Goal: Transaction & Acquisition: Book appointment/travel/reservation

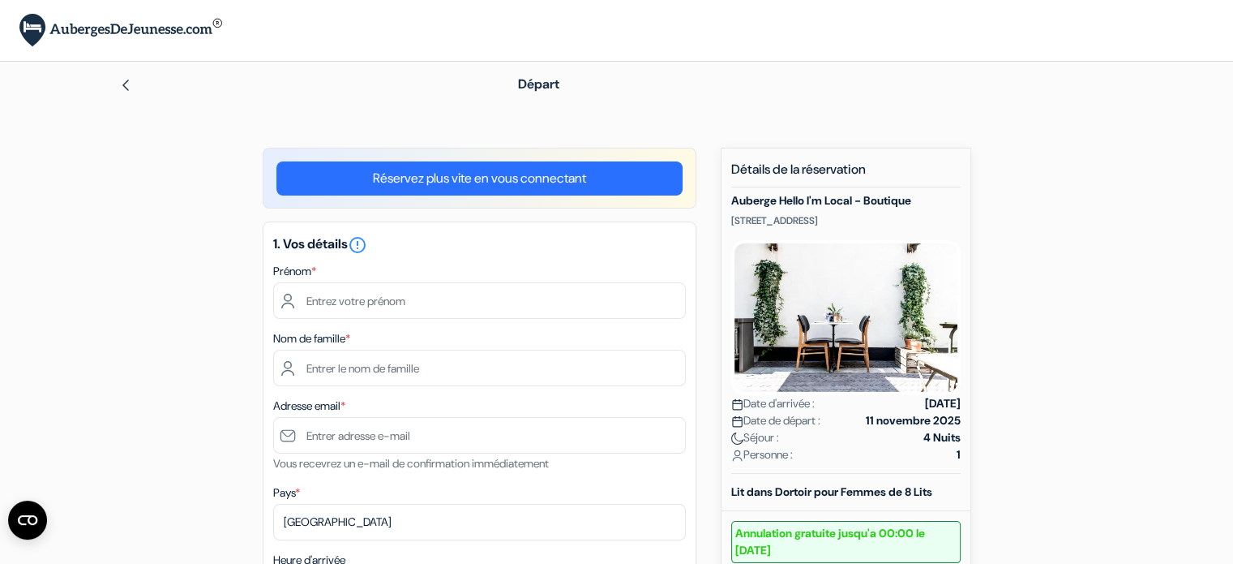
click at [504, 183] on link "Réservez plus vite en vous connectant" at bounding box center [479, 178] width 406 height 34
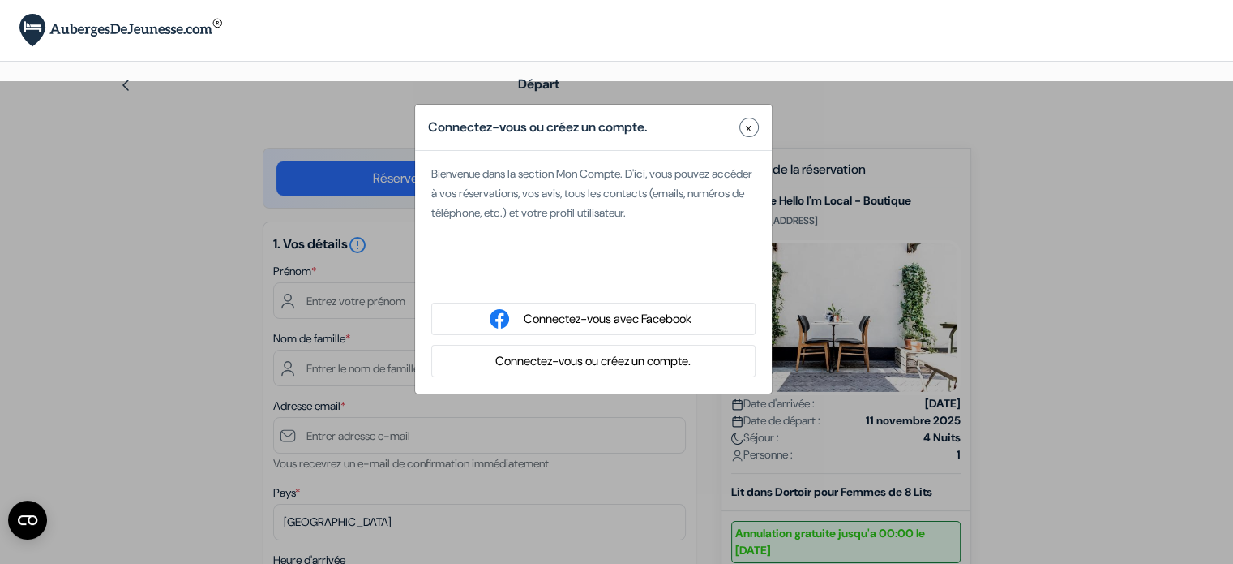
type input "salma"
type input "chiadmi"
type input "[EMAIL_ADDRESS][DOMAIN_NAME]"
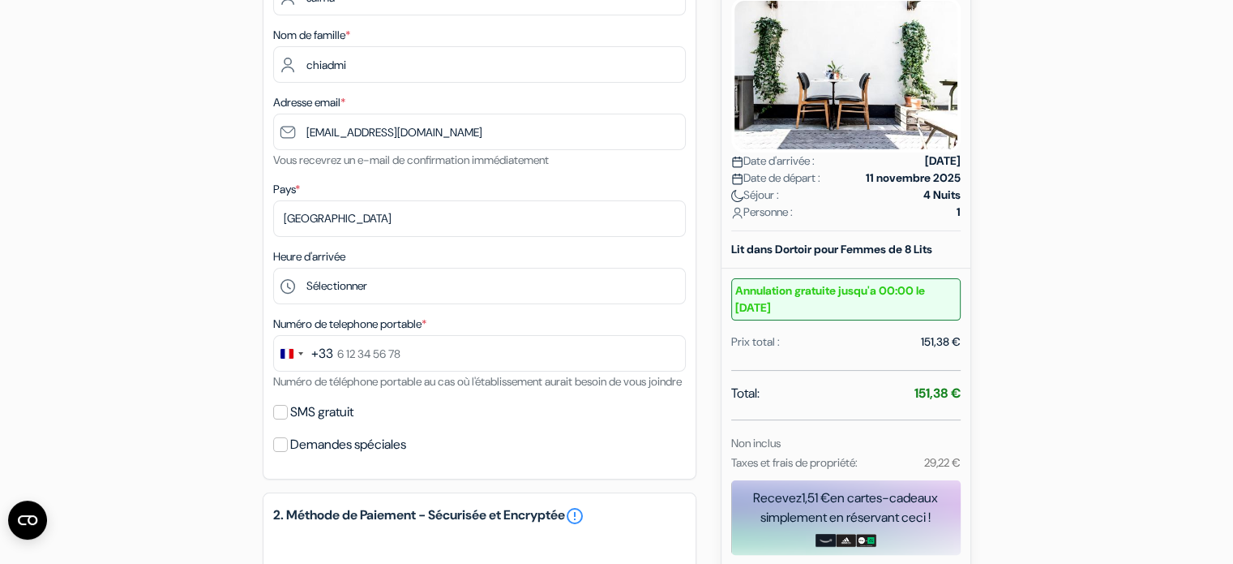
scroll to position [243, 0]
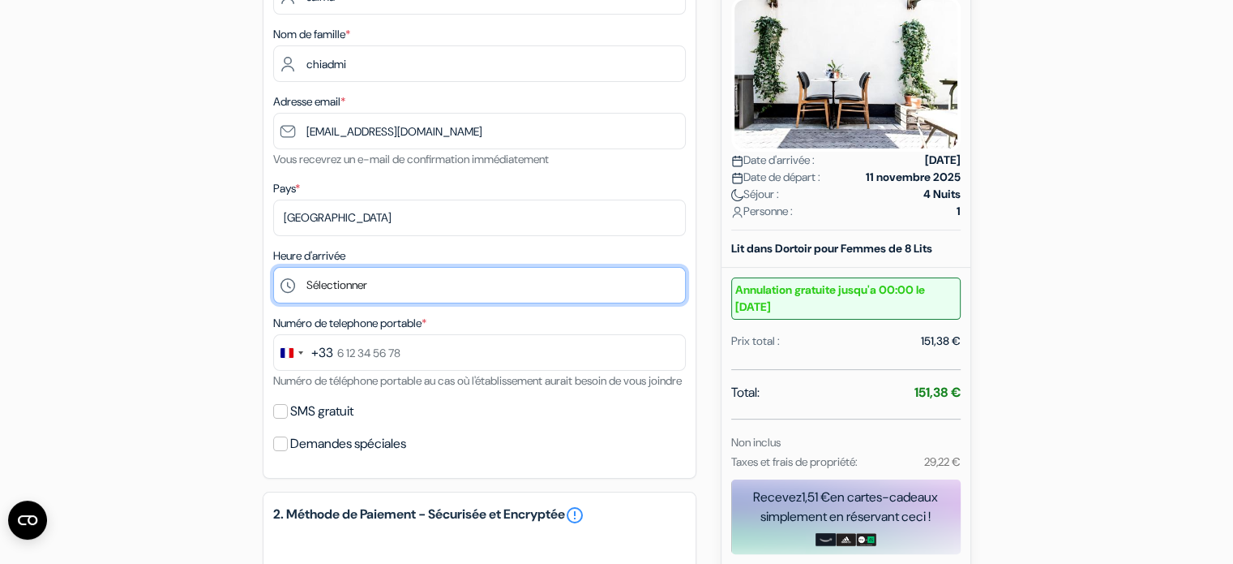
click at [370, 281] on select "Sélectionner 15:00 16:00 17:00 18:00 19:00 20:00" at bounding box center [479, 285] width 413 height 36
click at [426, 280] on select "Sélectionner 15:00 16:00 17:00 18:00 19:00 20:00" at bounding box center [479, 285] width 413 height 36
select select "15"
click at [273, 268] on select "Sélectionner 15:00 16:00 17:00 18:00 19:00 20:00" at bounding box center [479, 285] width 413 height 36
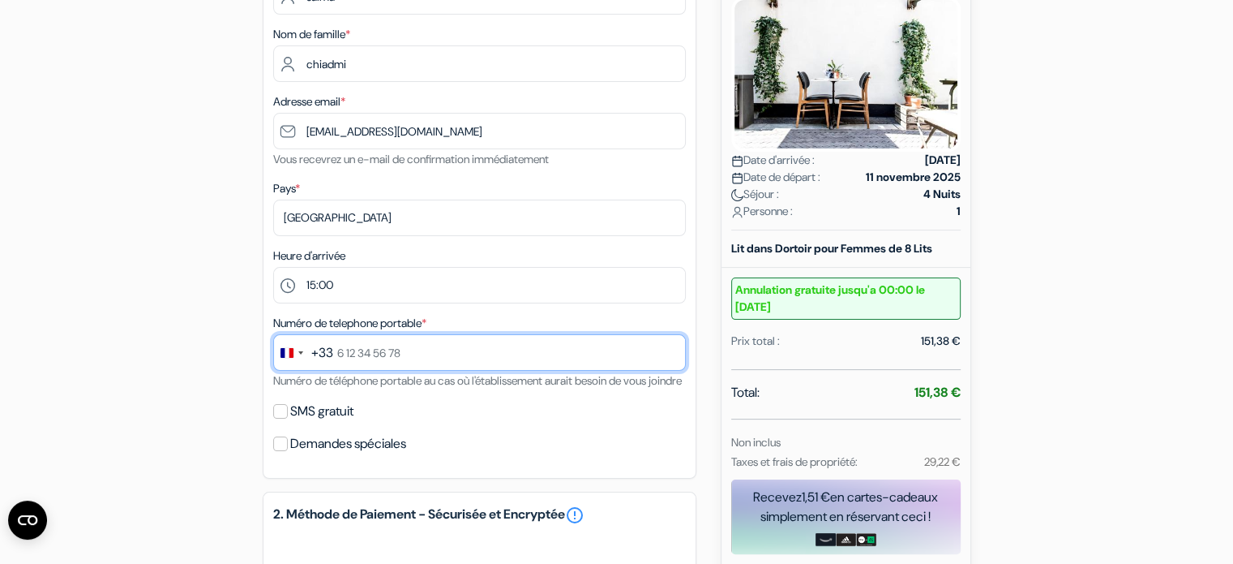
click at [373, 356] on input "text" at bounding box center [479, 352] width 413 height 36
type input "0783236518"
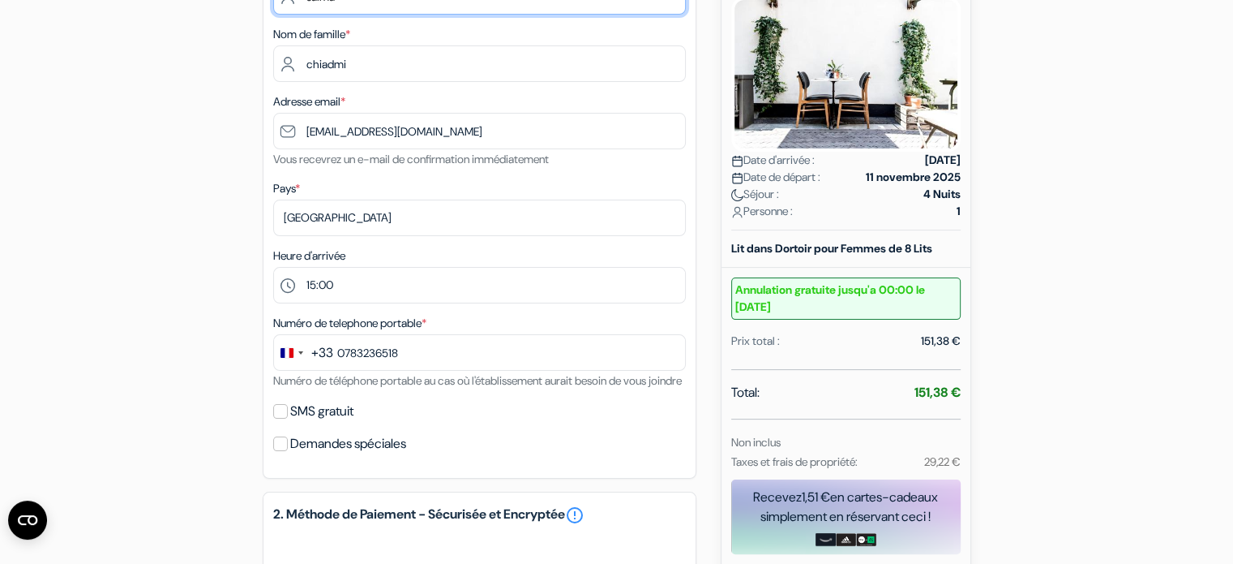
type input "Salma"
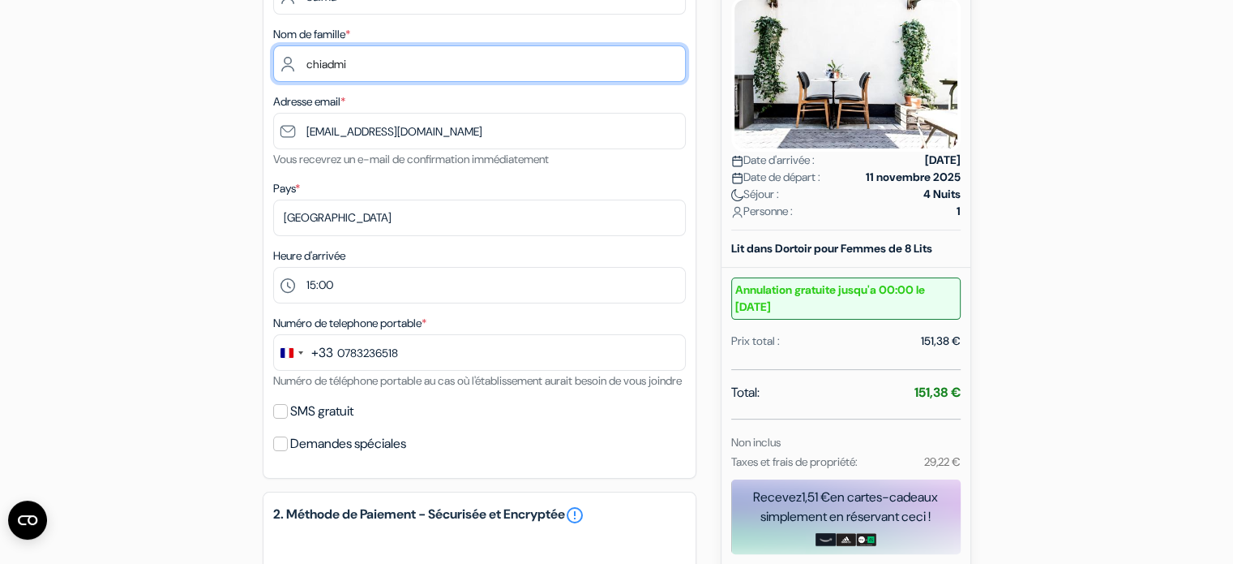
type input "Chiadmi"
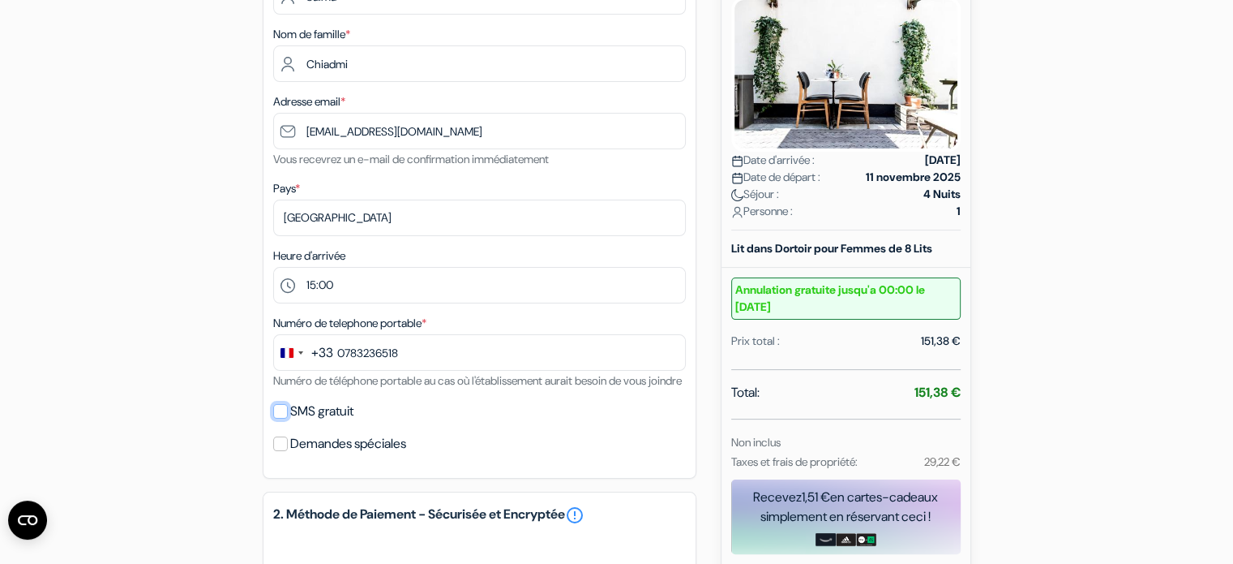
click at [276, 418] on input "SMS gratuit" at bounding box center [280, 411] width 15 height 15
checkbox input "true"
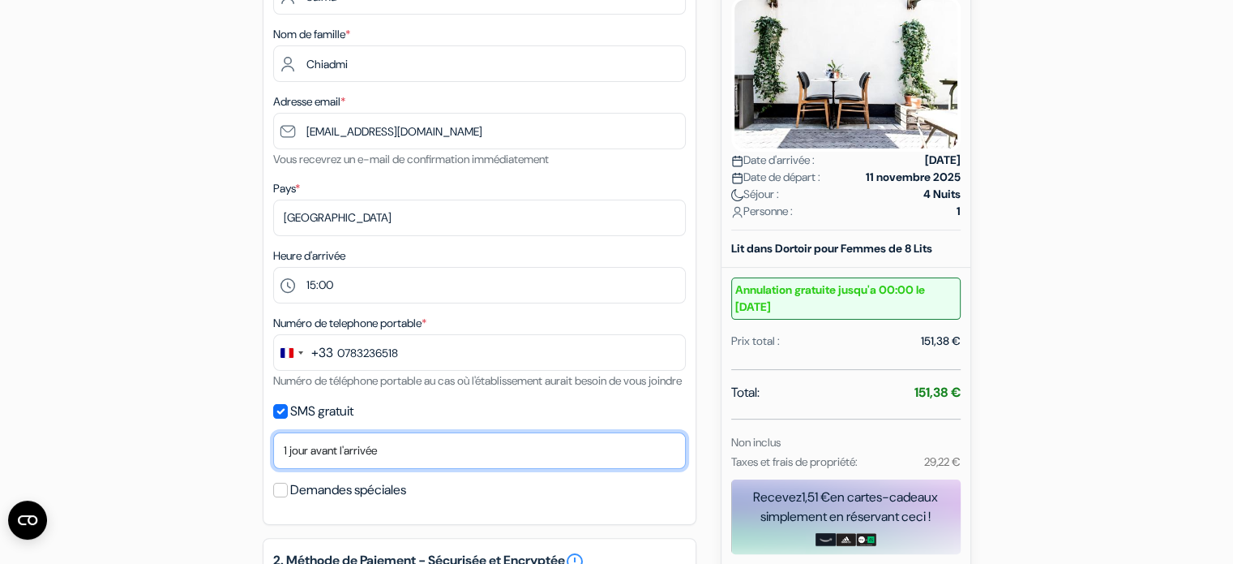
click at [354, 466] on select "Non merci Maintenant Le jour de votre arrivée 1 jour avant l'arrivée 2 jours av…" at bounding box center [479, 450] width 413 height 36
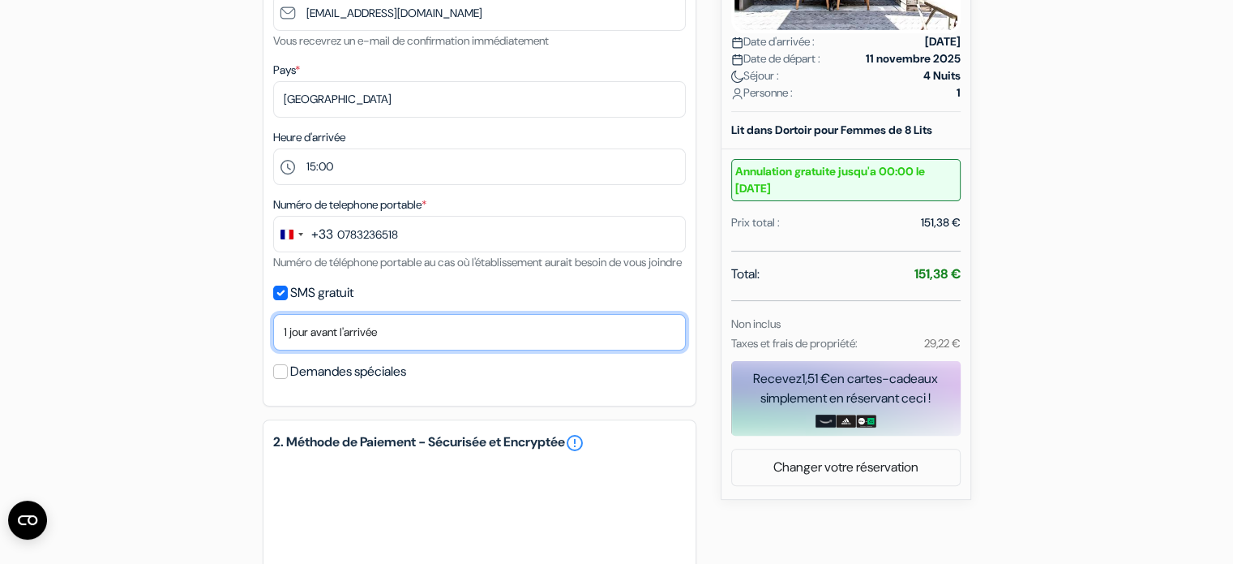
scroll to position [487, 0]
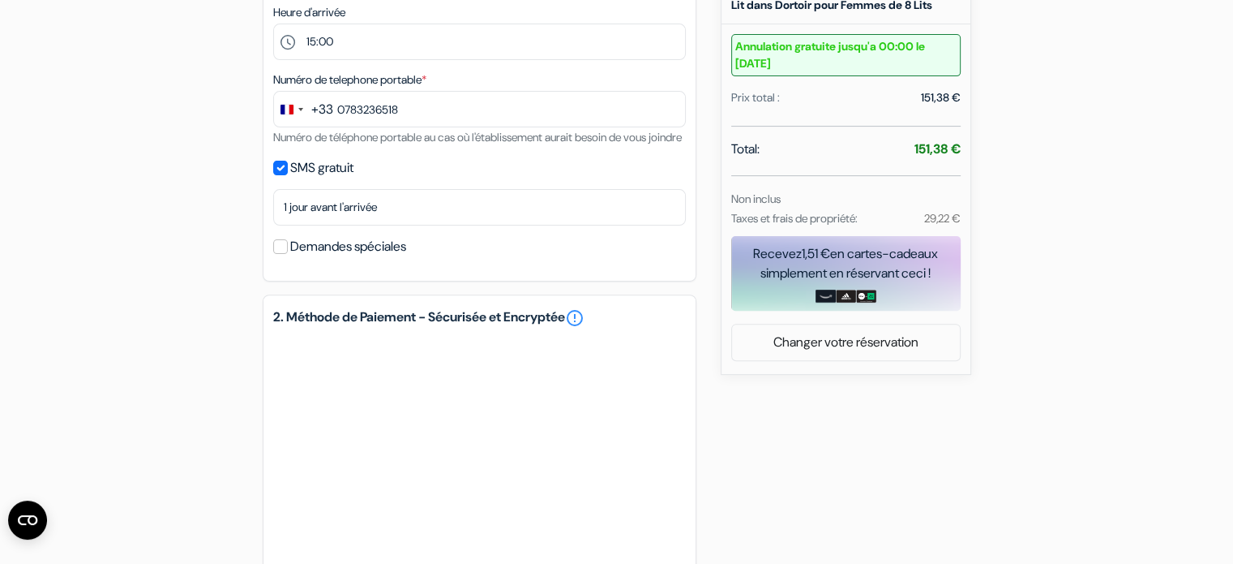
click at [277, 258] on div "Demandes spéciales" at bounding box center [479, 246] width 413 height 23
click at [282, 254] on input "Demandes spéciales" at bounding box center [280, 246] width 15 height 15
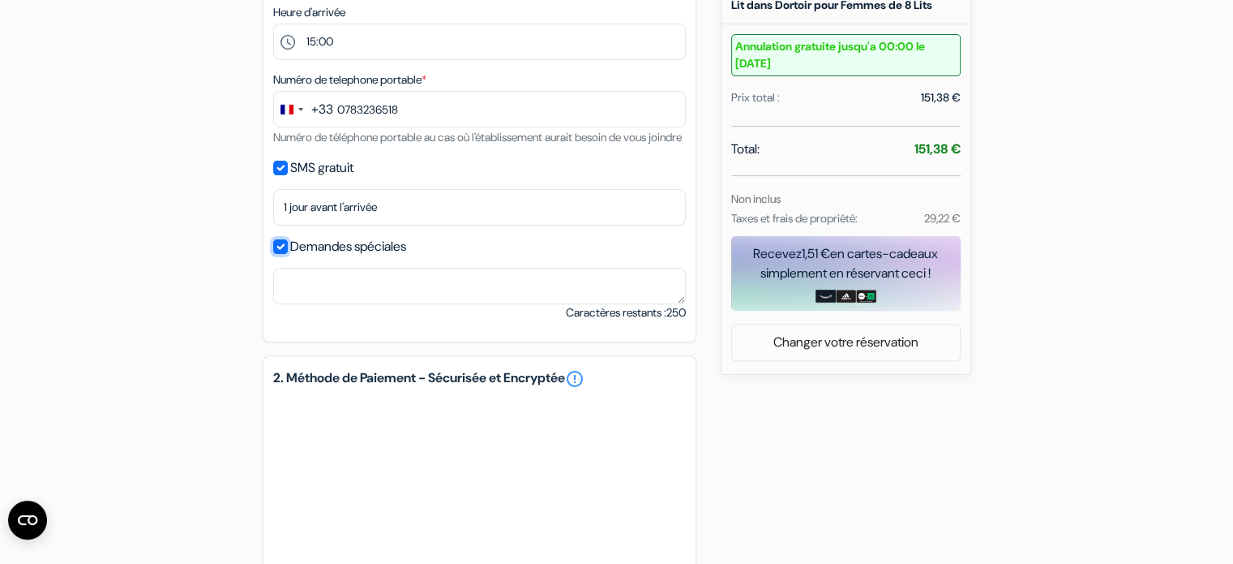
click at [282, 254] on input "Demandes spéciales" at bounding box center [280, 246] width 15 height 15
checkbox input "false"
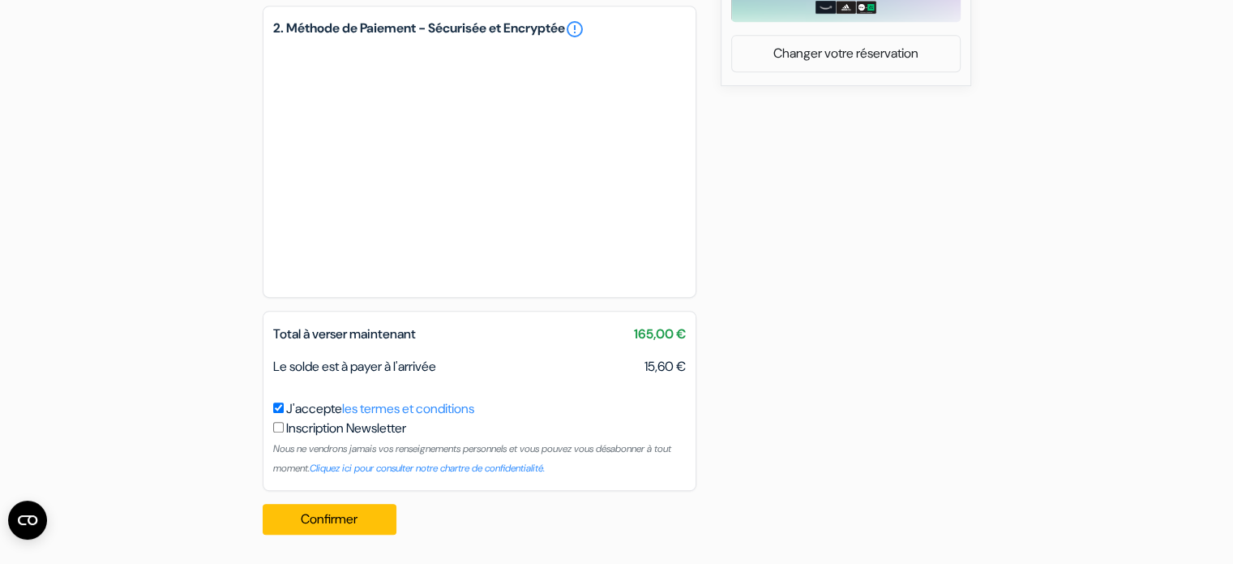
scroll to position [795, 0]
drag, startPoint x: 461, startPoint y: 367, endPoint x: 380, endPoint y: 369, distance: 80.3
click at [380, 369] on div "Le solde est à payer à l'arrivée 15,60 €" at bounding box center [480, 366] width 432 height 19
click at [431, 369] on span "Le solde est à payer à l'arrivée" at bounding box center [354, 366] width 163 height 17
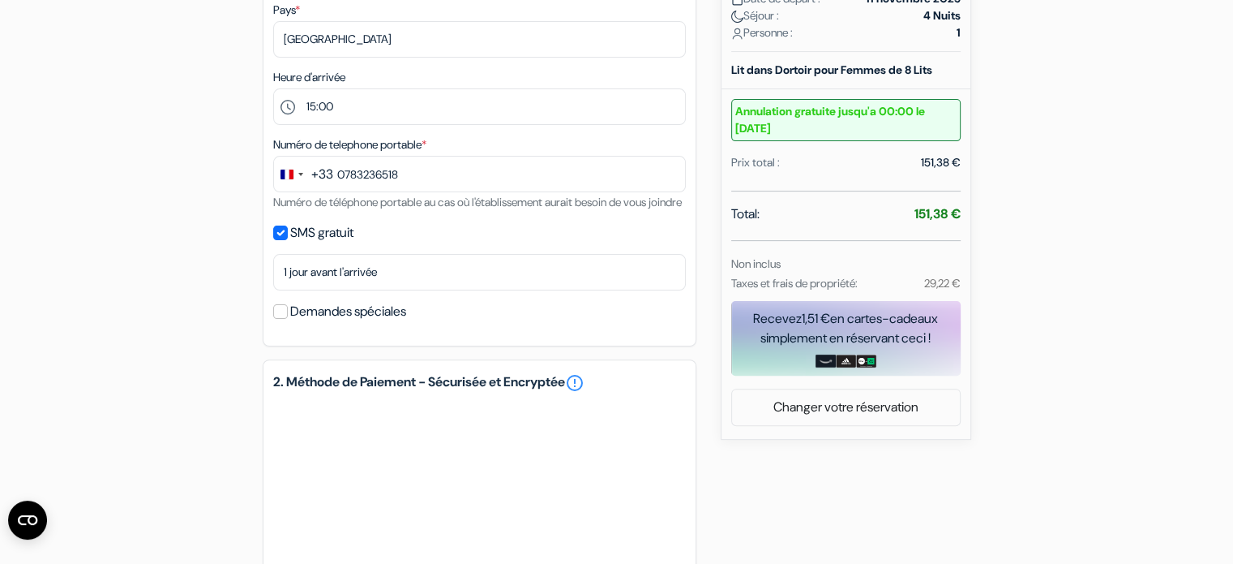
scroll to position [389, 0]
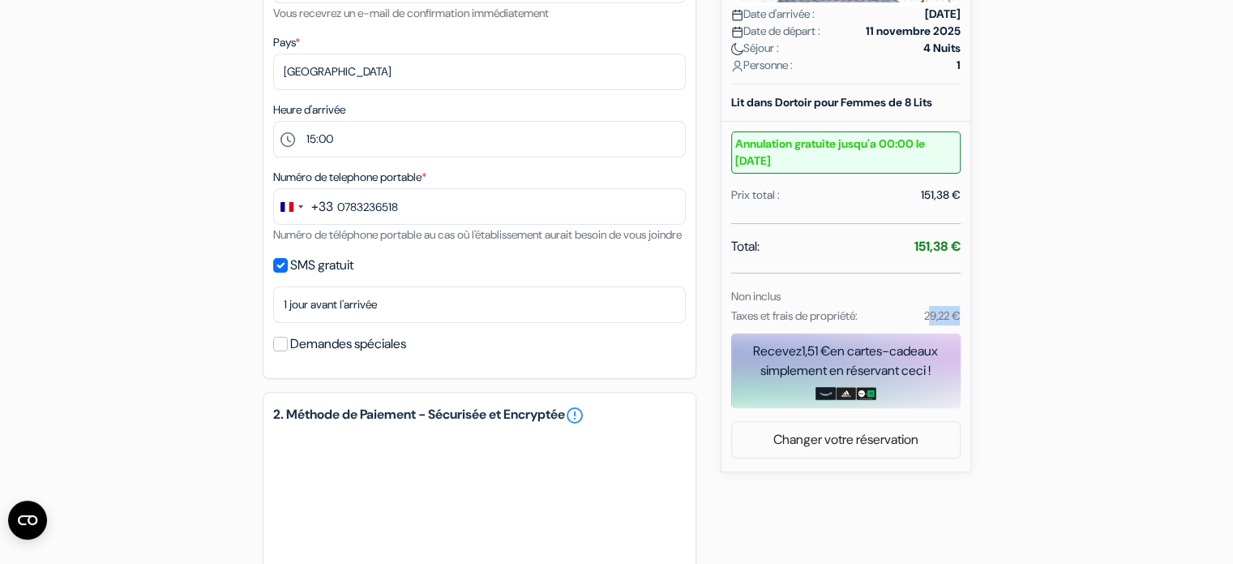
drag, startPoint x: 918, startPoint y: 316, endPoint x: 953, endPoint y: 315, distance: 34.9
click at [953, 315] on div "29,22 €" at bounding box center [928, 315] width 83 height 19
click at [1003, 315] on div "add_box Auberge Hello I'm Local - Boutique [STREET_ADDRESS] Détails de l'établi…" at bounding box center [617, 345] width 1070 height 1175
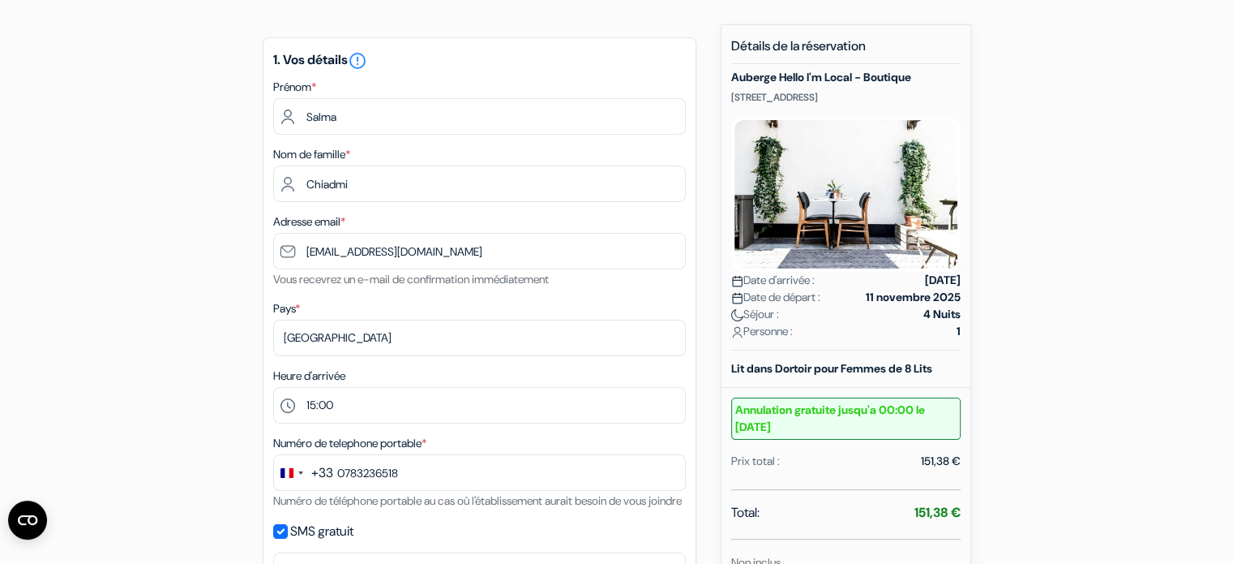
scroll to position [227, 0]
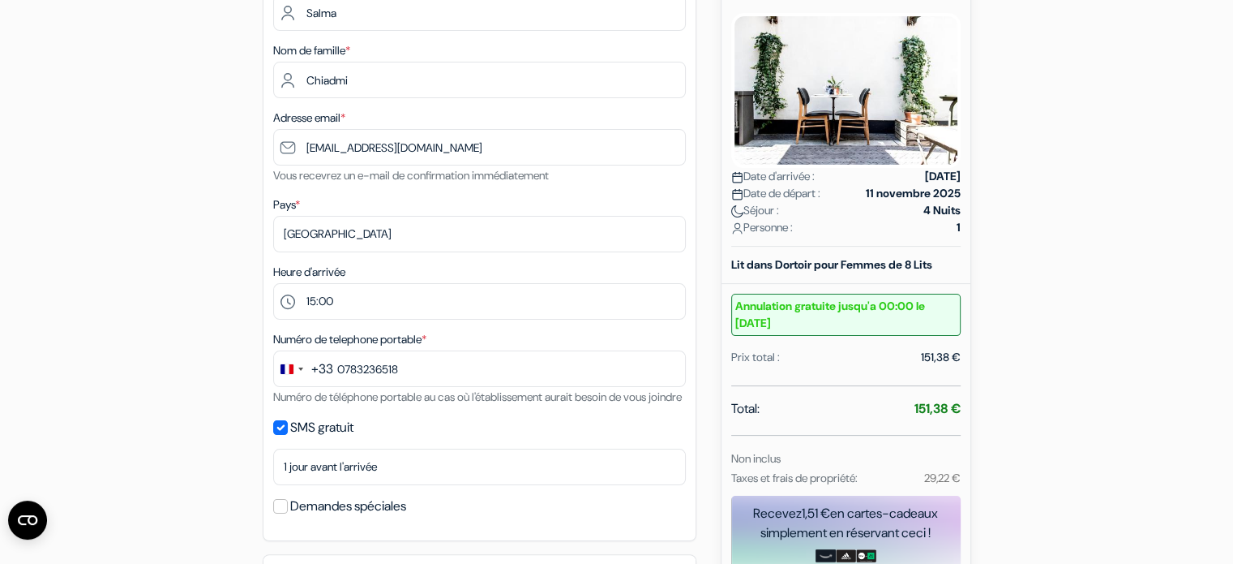
drag, startPoint x: 919, startPoint y: 418, endPoint x: 948, endPoint y: 419, distance: 29.2
click at [948, 419] on div "Total: 151,38 €" at bounding box center [845, 410] width 229 height 23
drag, startPoint x: 928, startPoint y: 482, endPoint x: 950, endPoint y: 483, distance: 22.7
click at [950, 483] on small "29,22 €" at bounding box center [942, 477] width 36 height 15
click at [1044, 491] on div "add_box Auberge Hello I'm Local - Boutique [STREET_ADDRESS] Détails de l'établi…" at bounding box center [617, 508] width 1070 height 1175
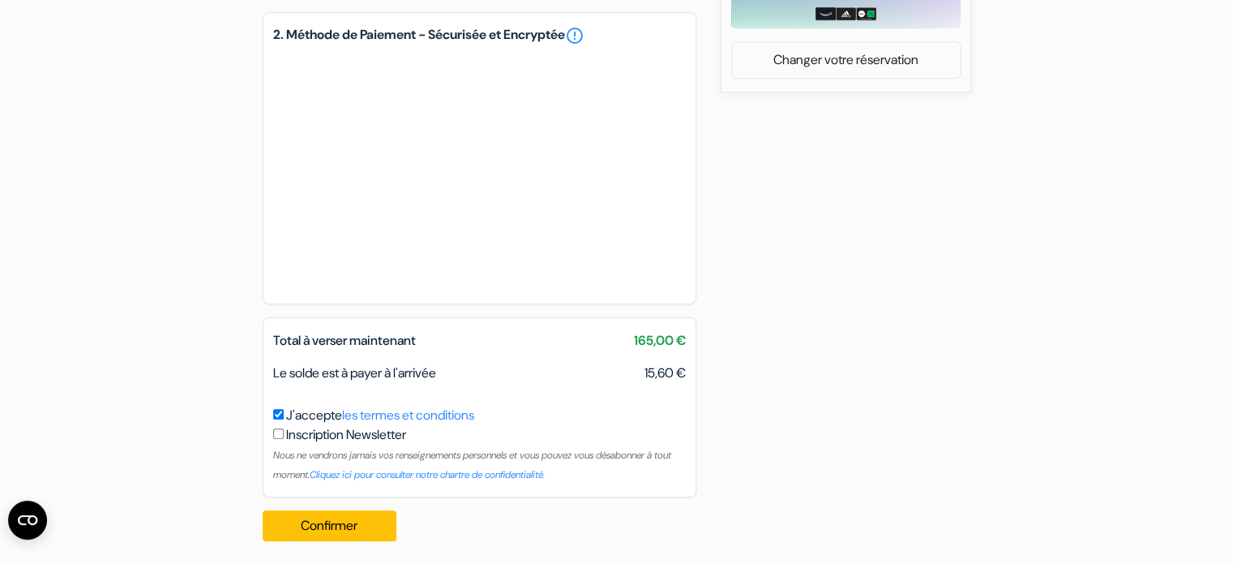
scroll to position [795, 0]
